Goal: Transaction & Acquisition: Purchase product/service

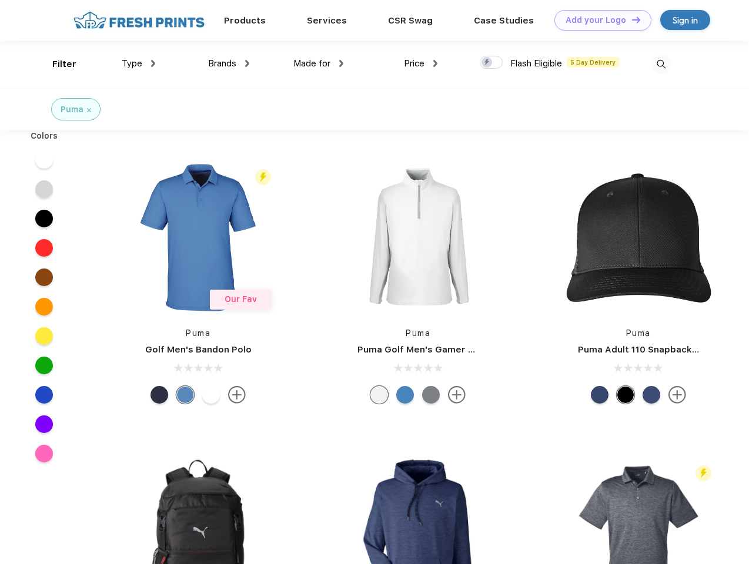
click at [598, 20] on link "Add your Logo Design Tool" at bounding box center [602, 20] width 97 height 21
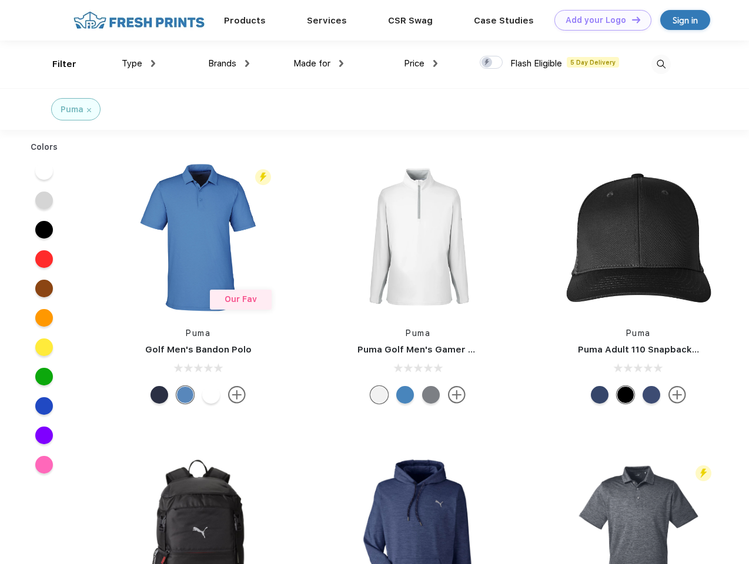
click at [0, 0] on div "Design Tool" at bounding box center [0, 0] width 0 height 0
click at [631, 19] on link "Add your Logo Design Tool" at bounding box center [602, 20] width 97 height 21
click at [56, 64] on div "Filter" at bounding box center [64, 65] width 24 height 14
click at [139, 63] on span "Type" at bounding box center [132, 63] width 21 height 11
click at [229, 63] on span "Brands" at bounding box center [222, 63] width 28 height 11
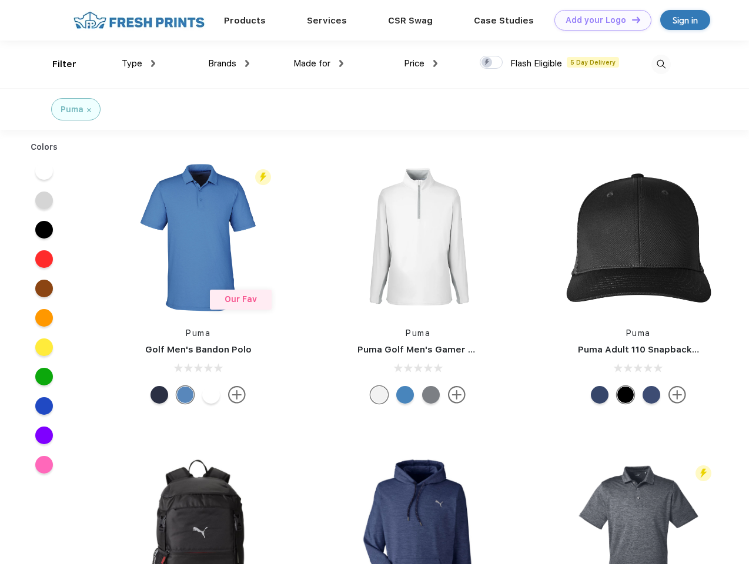
click at [318, 63] on span "Made for" at bounding box center [311, 63] width 37 height 11
click at [421, 63] on span "Price" at bounding box center [414, 63] width 21 height 11
click at [491, 63] on div at bounding box center [491, 62] width 23 height 13
click at [487, 63] on input "checkbox" at bounding box center [484, 59] width 8 height 8
click at [660, 64] on img at bounding box center [660, 64] width 19 height 19
